Goal: Information Seeking & Learning: Learn about a topic

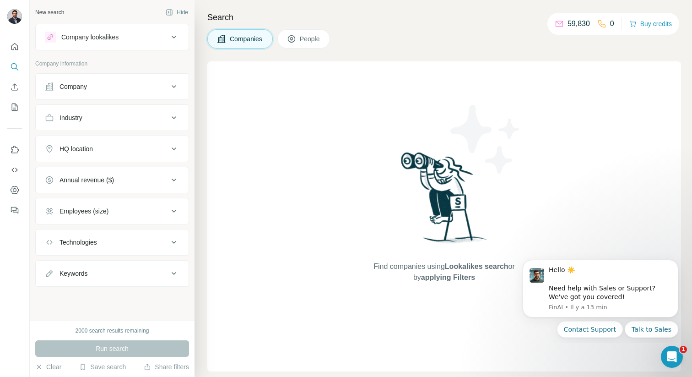
click at [250, 43] on span "Companies" at bounding box center [246, 38] width 33 height 9
click at [144, 77] on button "Company" at bounding box center [112, 87] width 153 height 22
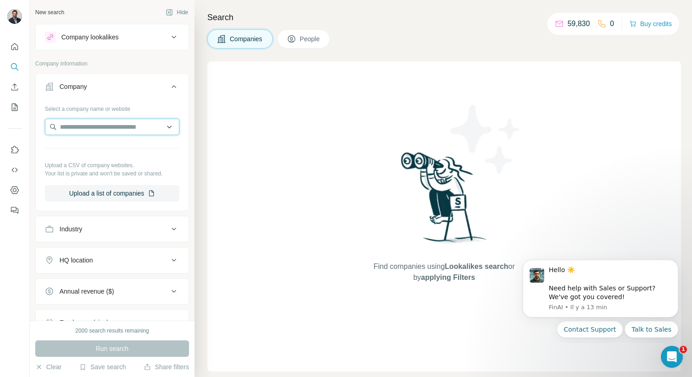
click at [109, 128] on input "text" at bounding box center [112, 127] width 135 height 16
click at [75, 128] on input "**********" at bounding box center [112, 127] width 135 height 16
type input "**********"
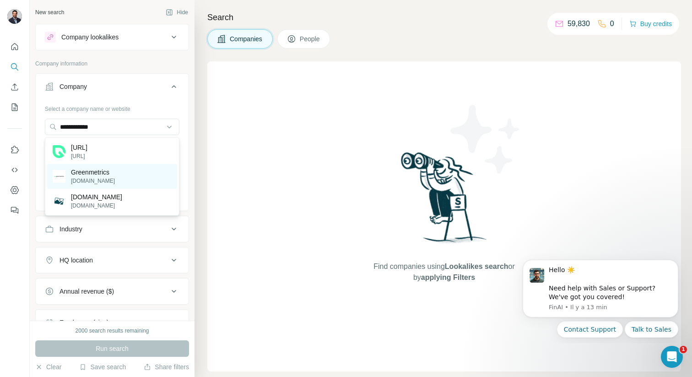
click at [148, 173] on div "Greenmetrics [DOMAIN_NAME]" at bounding box center [112, 176] width 130 height 25
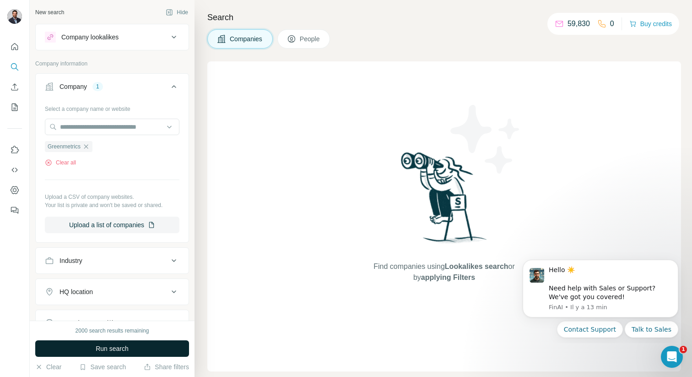
click at [118, 342] on button "Run search" at bounding box center [112, 348] width 154 height 16
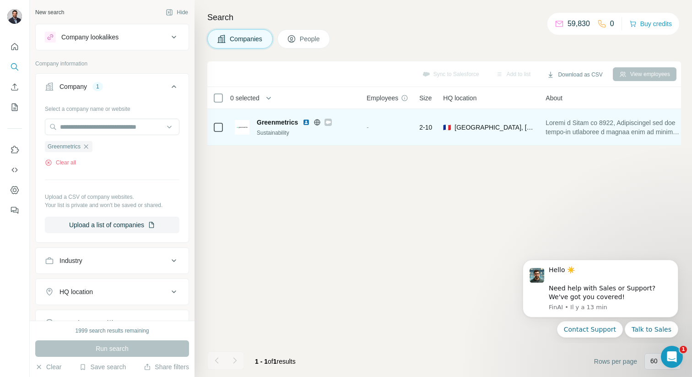
click at [268, 123] on span "Greenmetrics" at bounding box center [277, 122] width 41 height 9
click at [263, 131] on div "Sustainability" at bounding box center [306, 133] width 99 height 8
click at [243, 131] on img at bounding box center [242, 127] width 15 height 15
click at [242, 129] on img at bounding box center [242, 127] width 15 height 15
click at [521, 124] on span "[GEOGRAPHIC_DATA], [GEOGRAPHIC_DATA] [GEOGRAPHIC_DATA]" at bounding box center [494, 127] width 80 height 9
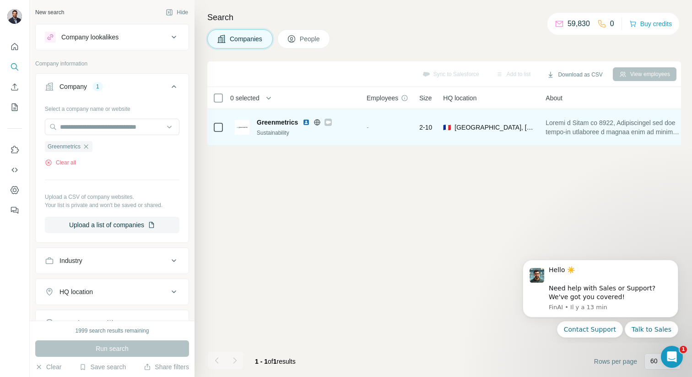
click at [491, 124] on span "[GEOGRAPHIC_DATA], [GEOGRAPHIC_DATA] [GEOGRAPHIC_DATA]" at bounding box center [494, 127] width 80 height 9
click at [474, 126] on span "[GEOGRAPHIC_DATA], [GEOGRAPHIC_DATA] [GEOGRAPHIC_DATA]" at bounding box center [494, 127] width 80 height 9
click at [428, 126] on span "2-10" at bounding box center [425, 127] width 13 height 9
click at [307, 123] on img at bounding box center [306, 122] width 7 height 7
click at [427, 128] on span "2-10" at bounding box center [425, 127] width 13 height 9
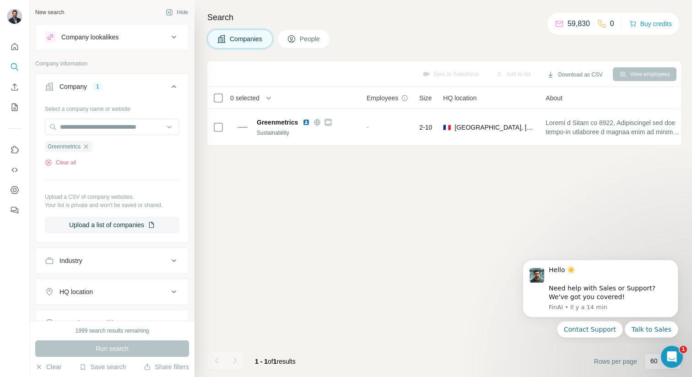
click at [307, 32] on button "People" at bounding box center [303, 38] width 53 height 19
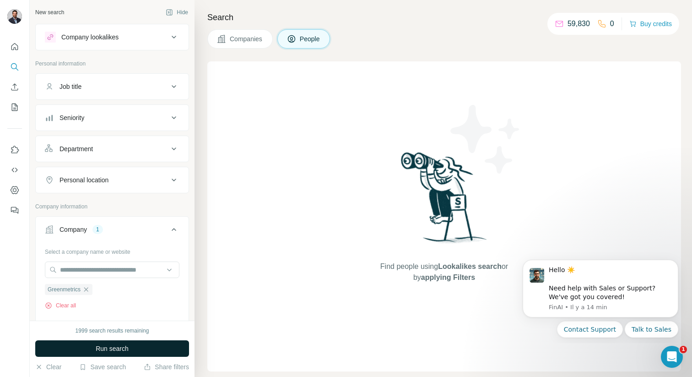
click at [116, 344] on span "Run search" at bounding box center [112, 348] width 33 height 9
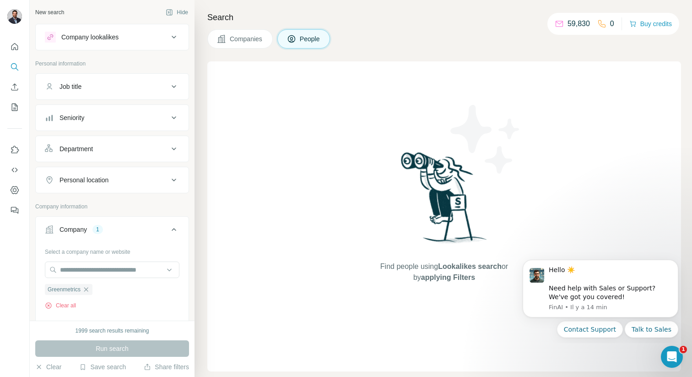
click at [116, 347] on div "Run search" at bounding box center [112, 348] width 154 height 16
